Goal: Use online tool/utility: Utilize a website feature to perform a specific function

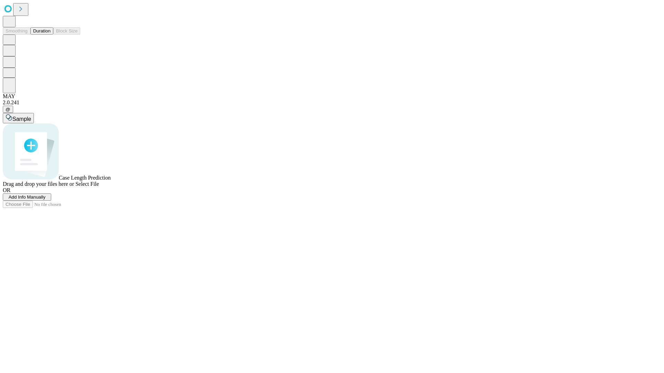
click at [50, 35] on button "Duration" at bounding box center [41, 30] width 23 height 7
click at [99, 187] on span "Select File" at bounding box center [87, 184] width 24 height 6
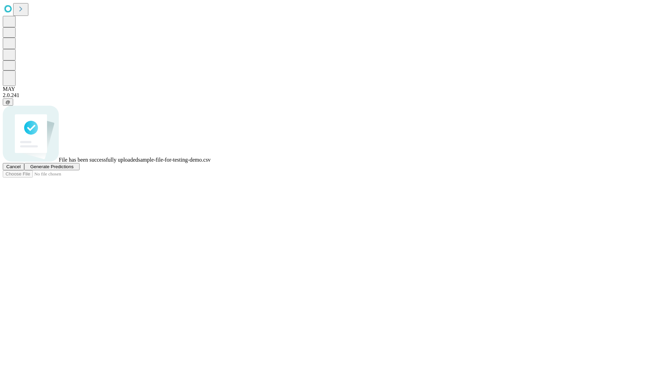
click at [73, 169] on span "Generate Predictions" at bounding box center [51, 166] width 43 height 5
